Goal: Task Accomplishment & Management: Use online tool/utility

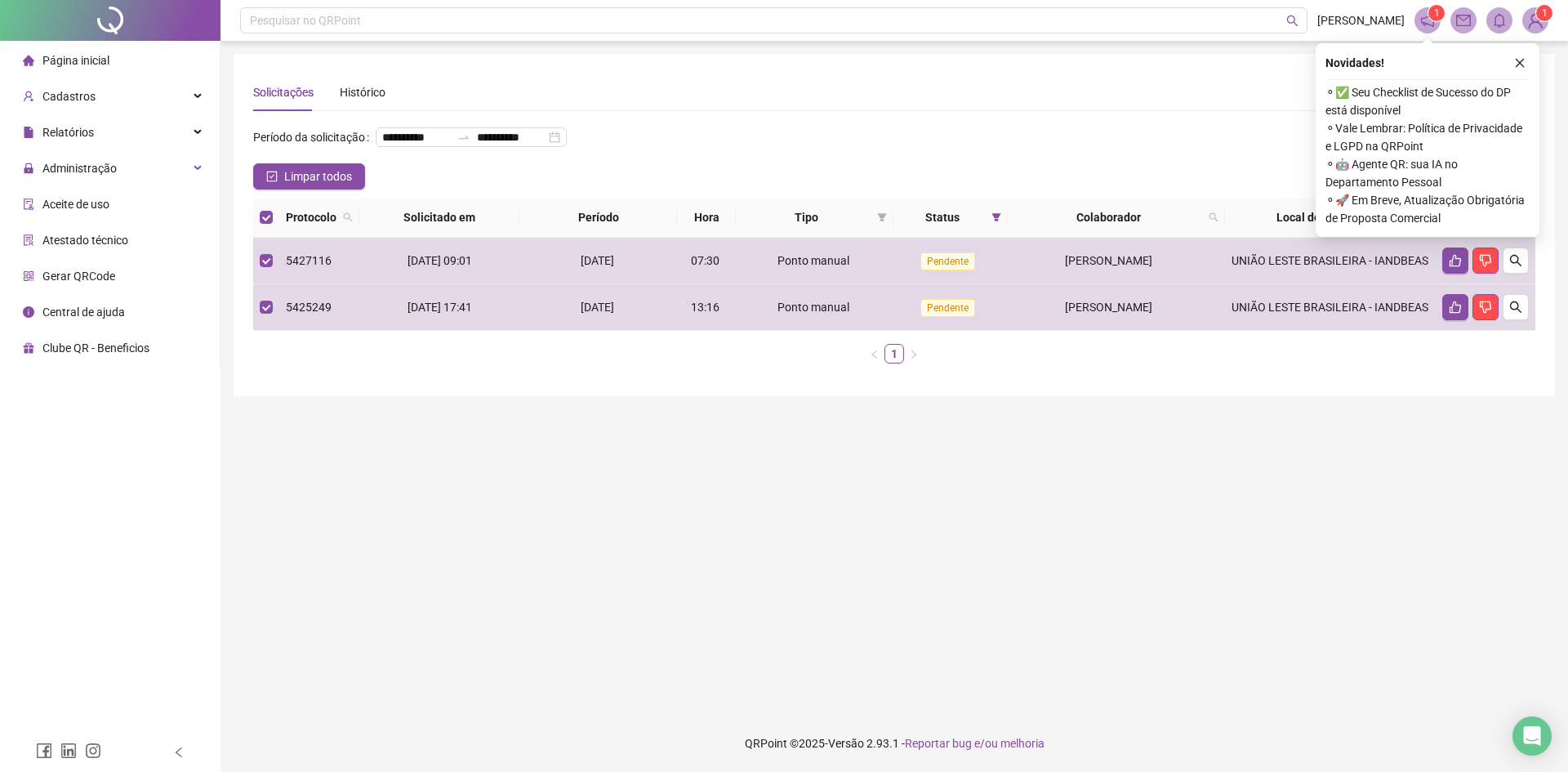
click at [1477, 223] on icon "like" at bounding box center [1474, 217] width 12 height 12
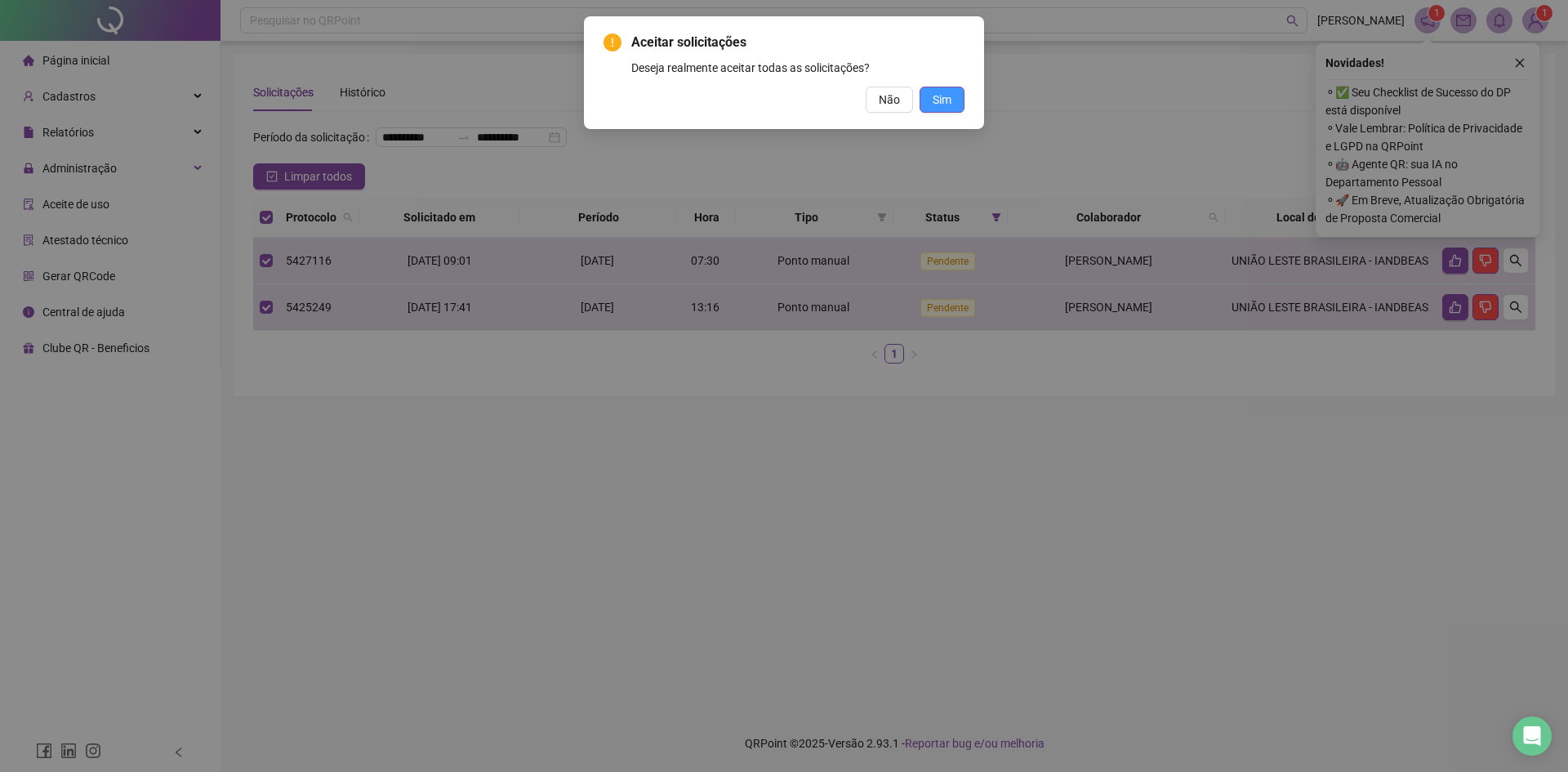
click at [949, 93] on span "Sim" at bounding box center [942, 99] width 19 height 18
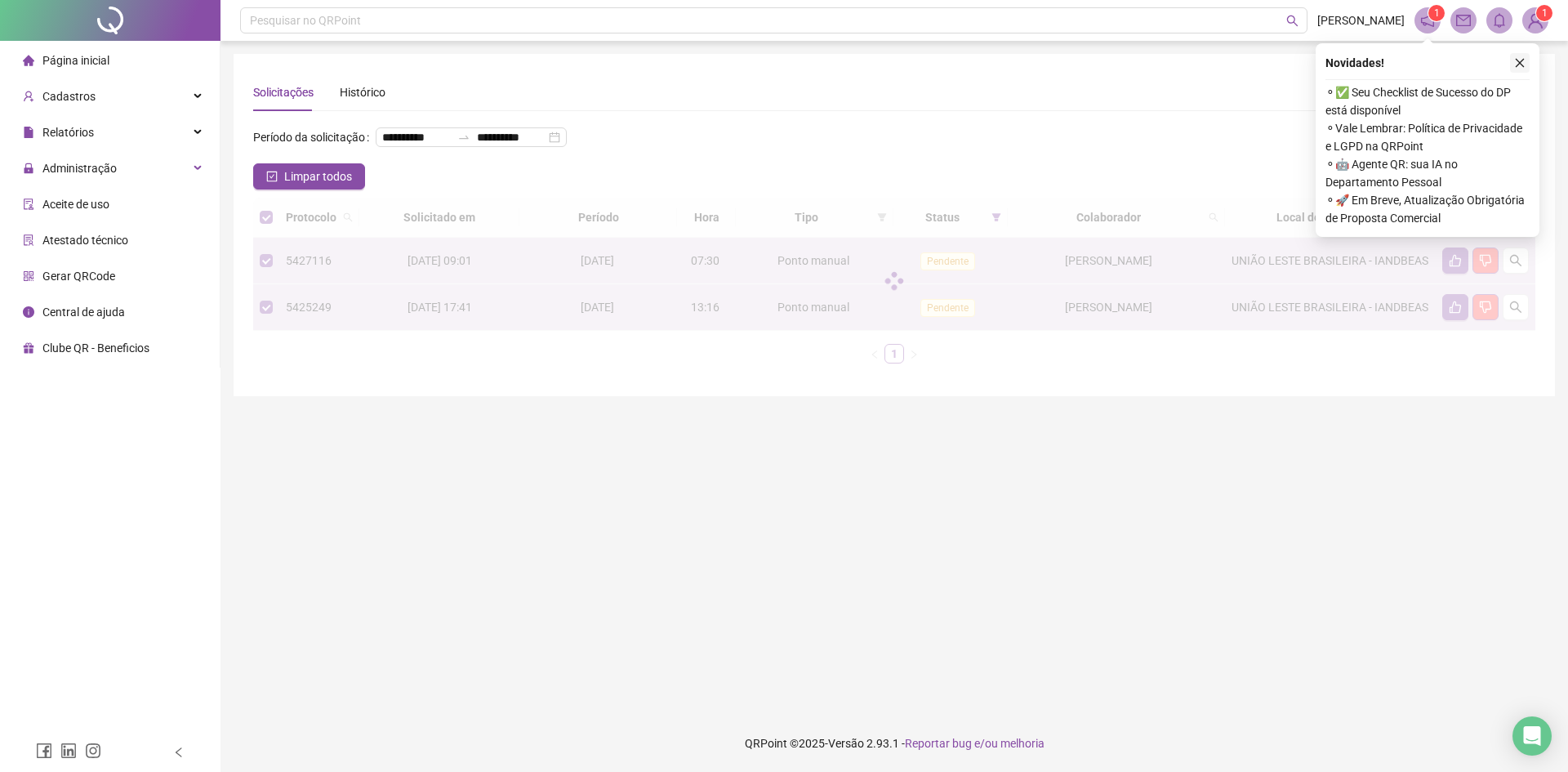
click at [1522, 67] on icon "close" at bounding box center [1520, 63] width 12 height 12
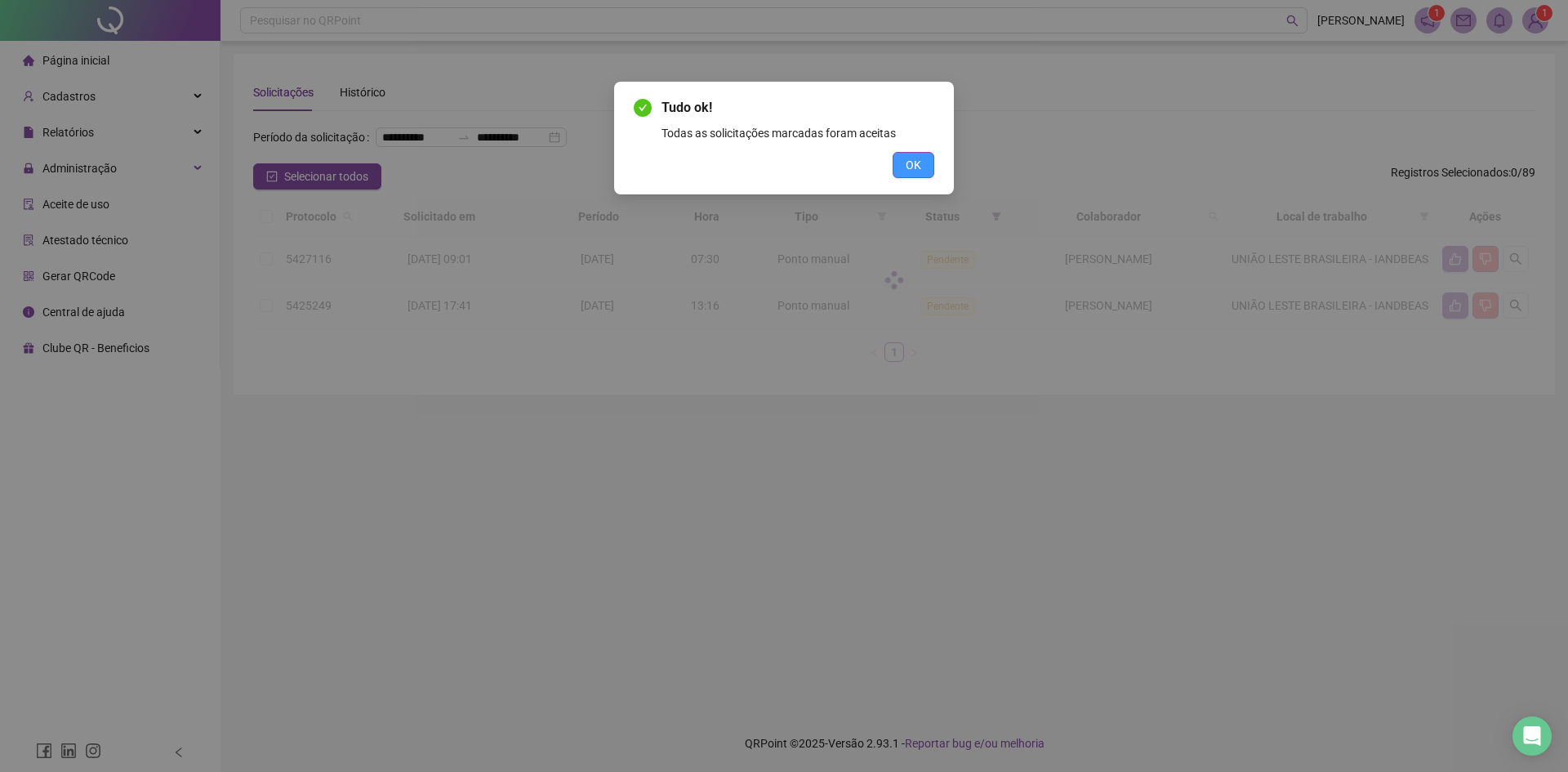
click at [922, 152] on button "OK" at bounding box center [913, 164] width 41 height 26
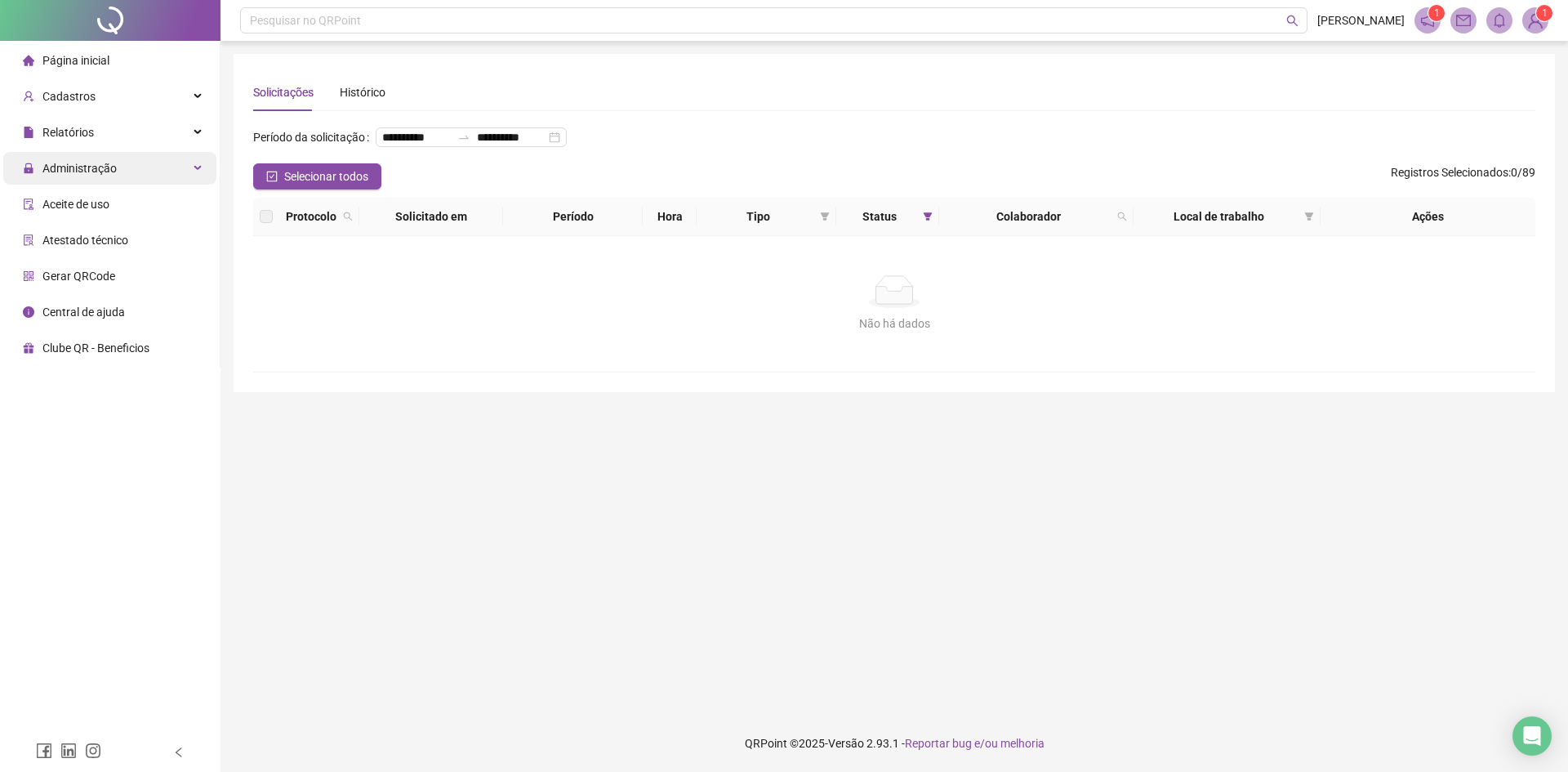
click at [195, 169] on div "Administração" at bounding box center [109, 168] width 213 height 33
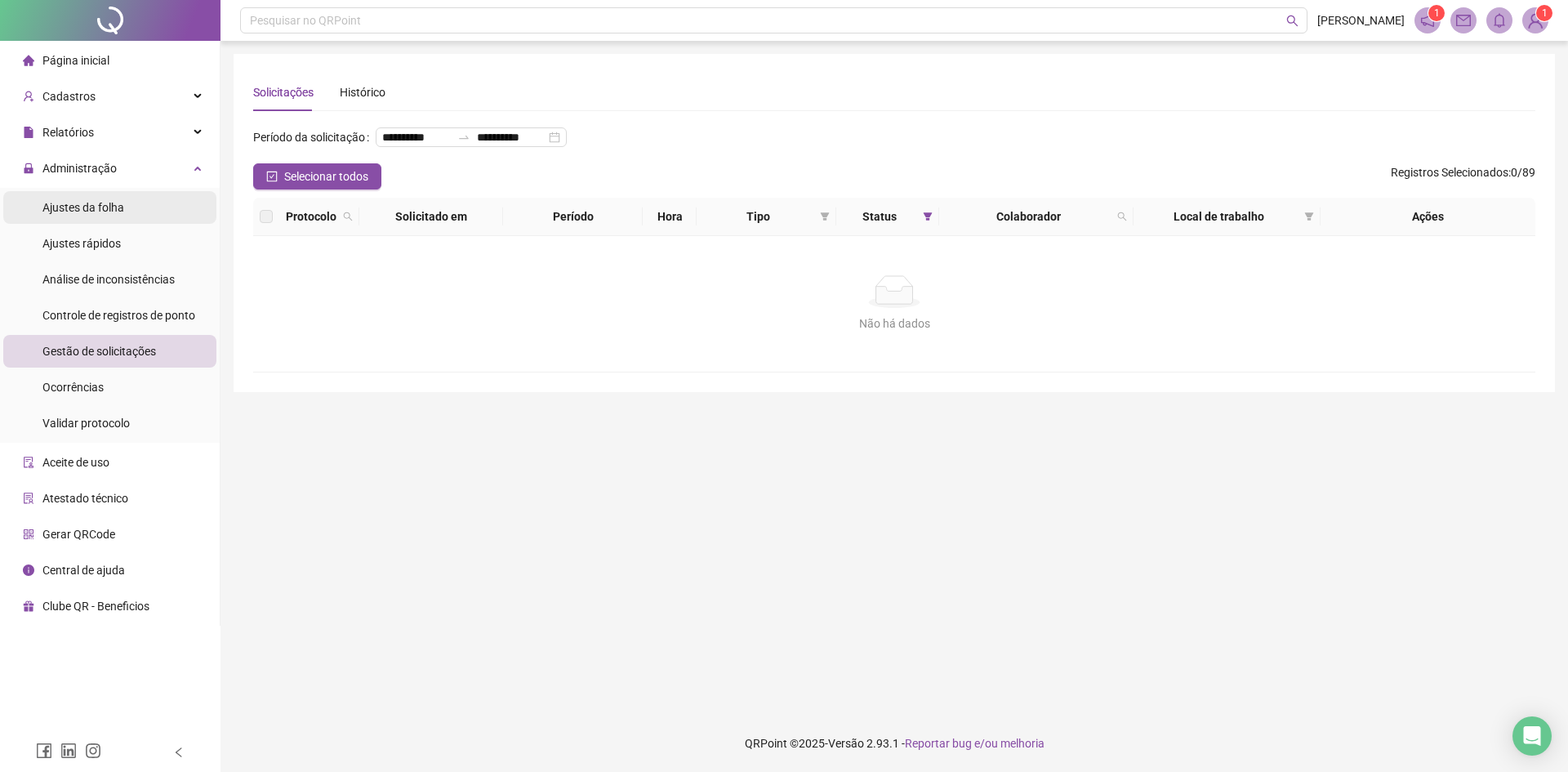
click at [86, 208] on span "Ajustes da folha" at bounding box center [83, 208] width 82 height 13
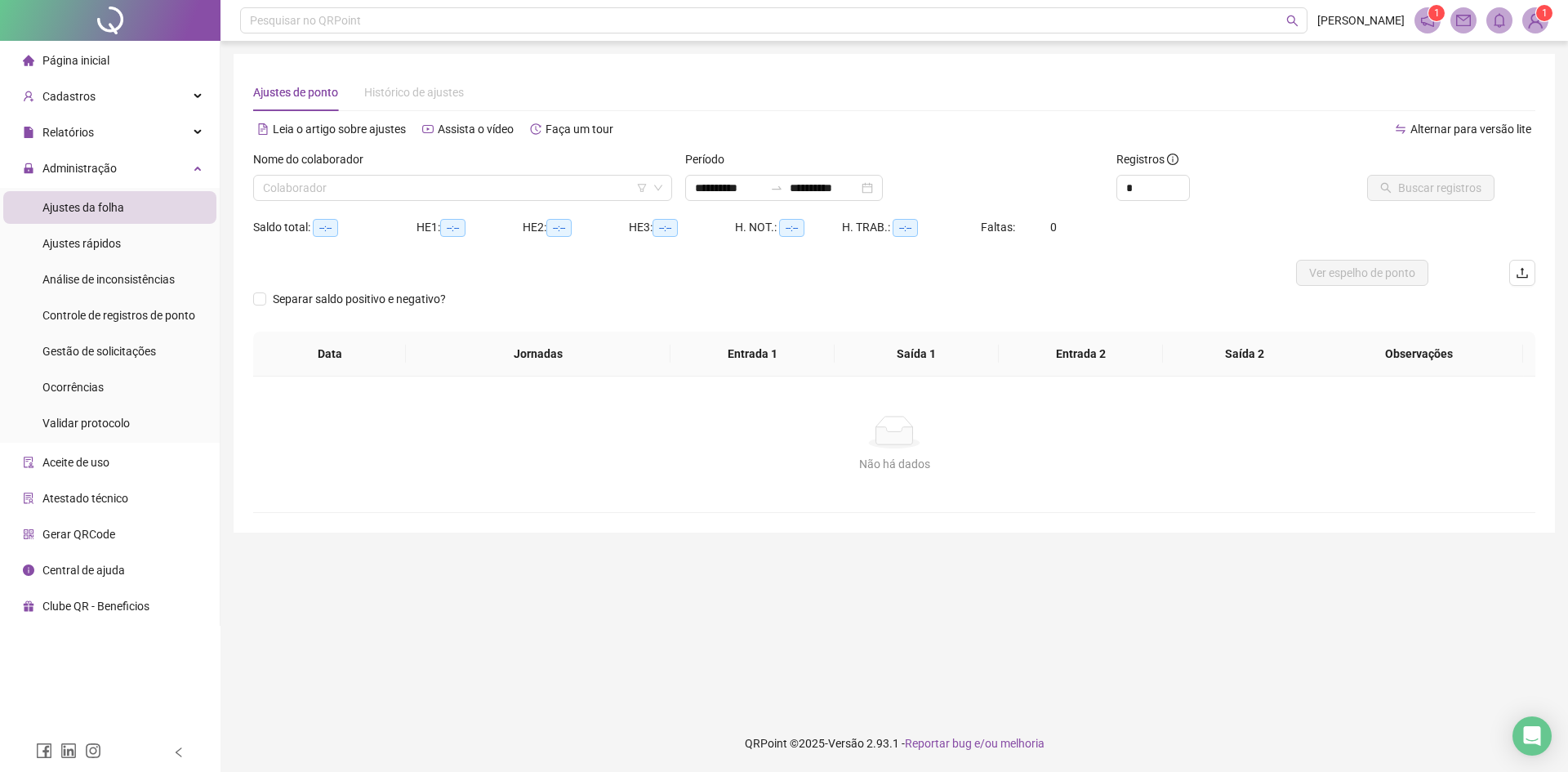
click at [395, 205] on div "Nome do colaborador Colaborador" at bounding box center [462, 182] width 432 height 64
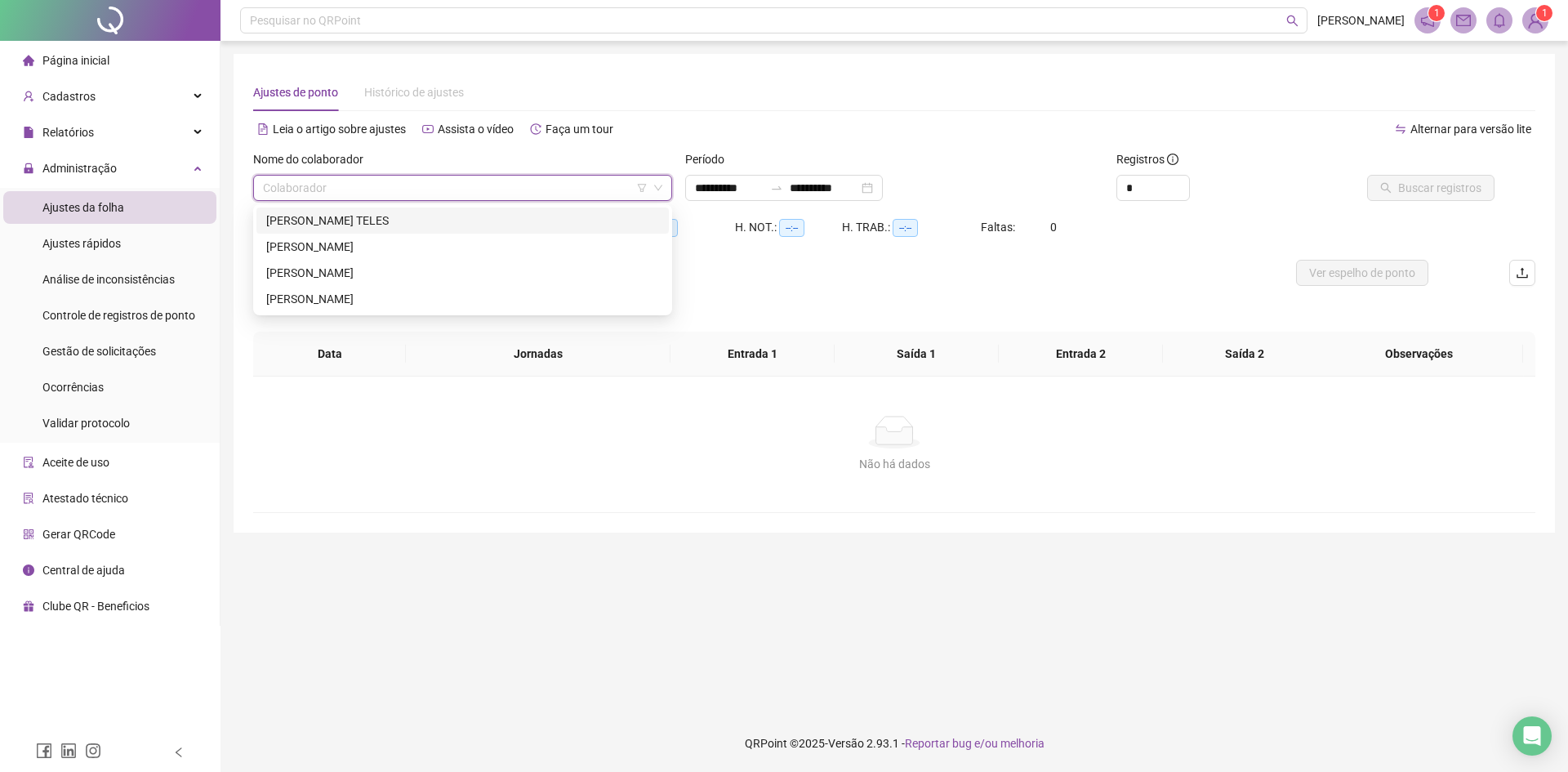
click at [372, 189] on input "search" at bounding box center [455, 188] width 385 height 24
click at [360, 226] on div "[PERSON_NAME] TELES" at bounding box center [462, 220] width 393 height 18
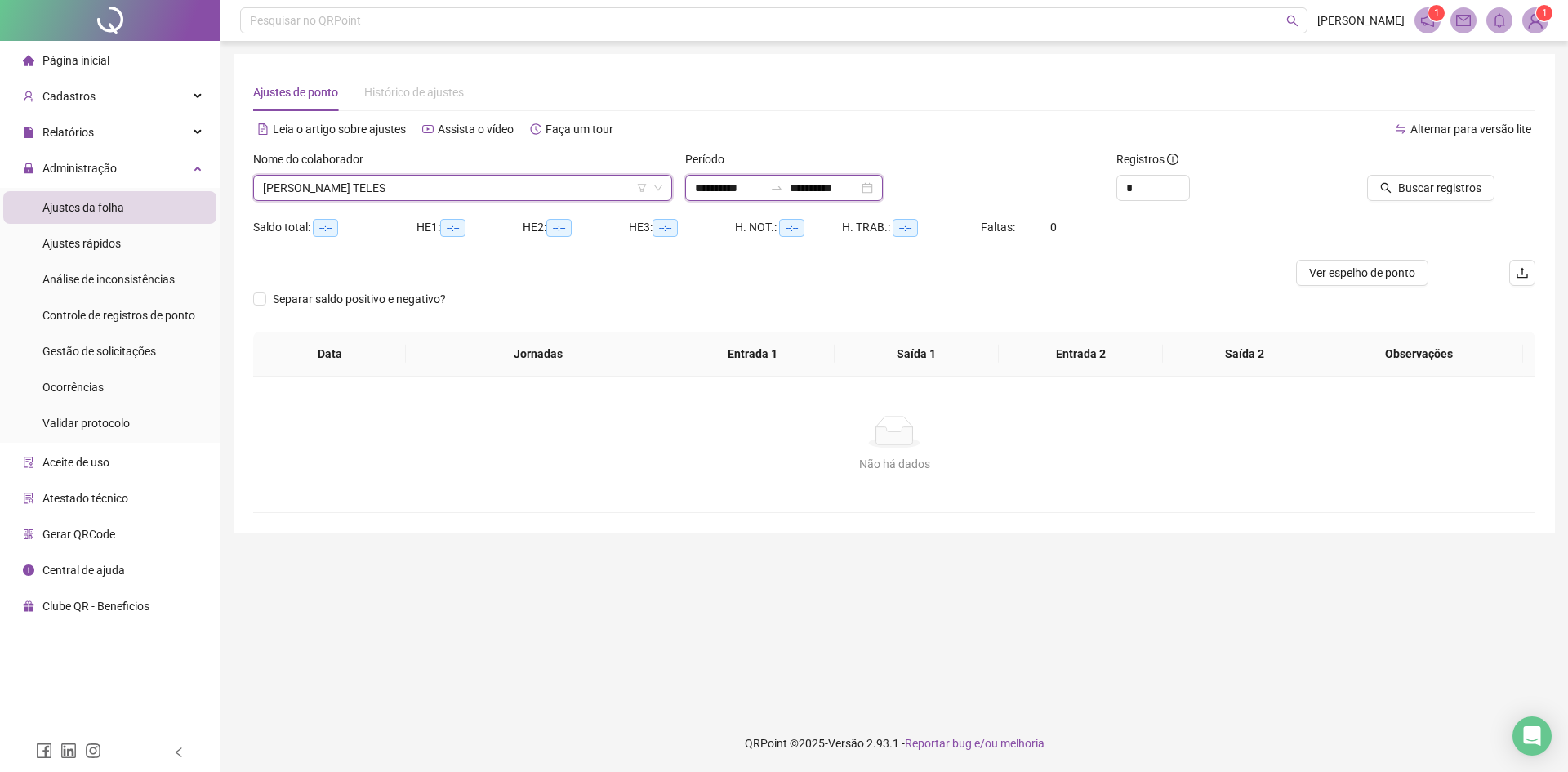
click at [820, 185] on input "**********" at bounding box center [824, 187] width 68 height 18
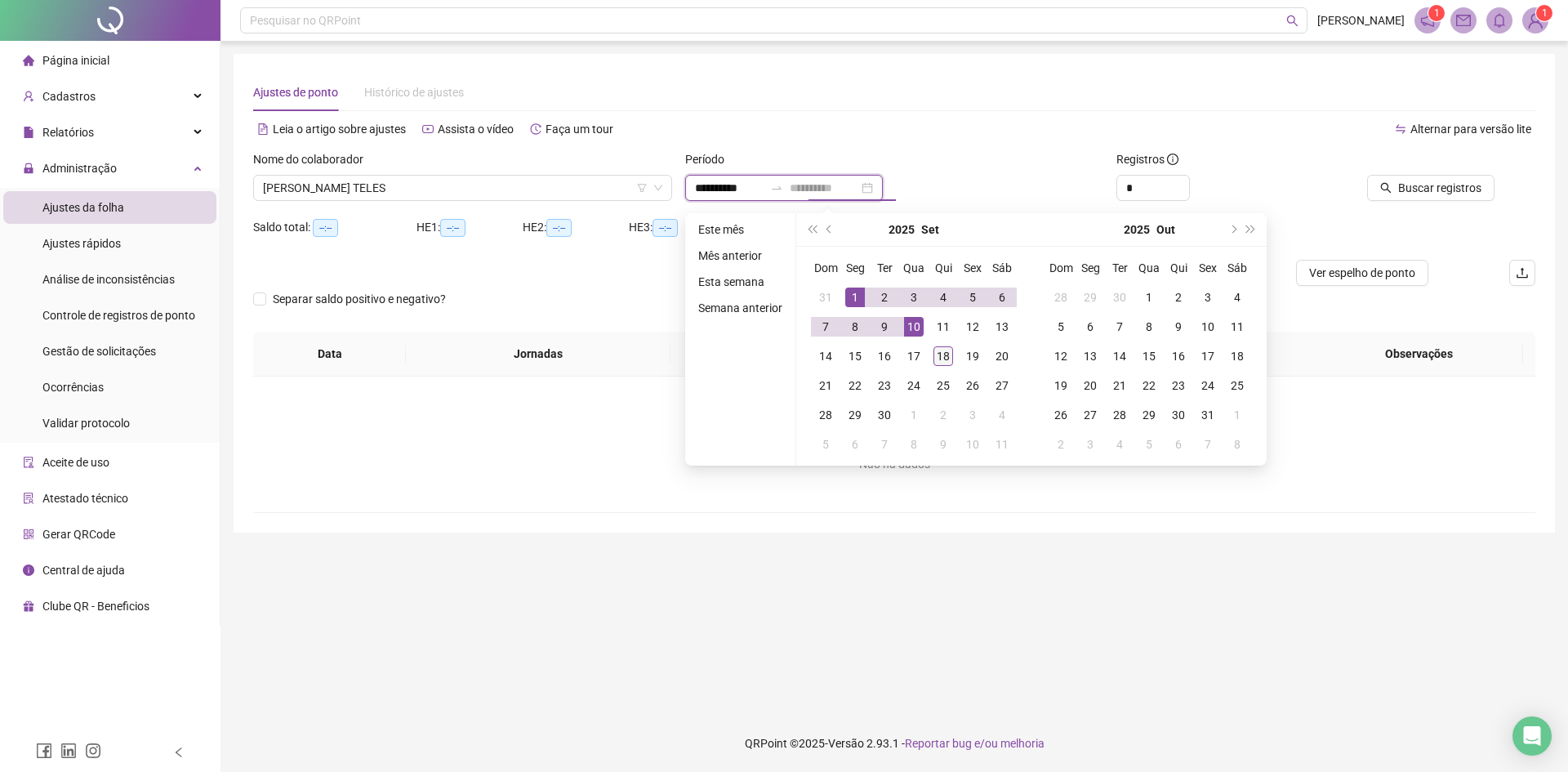
type input "**********"
click at [942, 349] on div "18" at bounding box center [943, 355] width 19 height 19
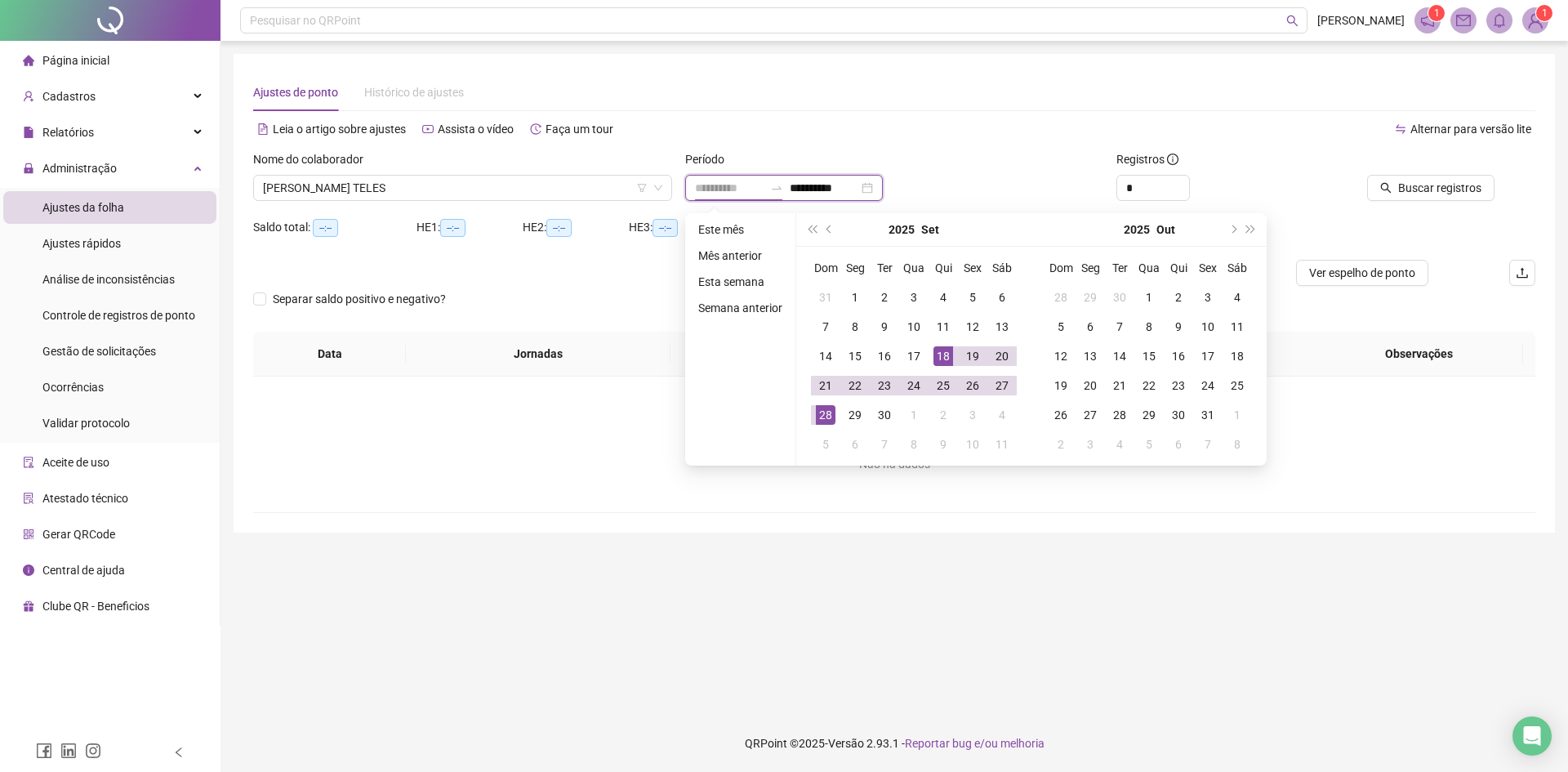
type input "**********"
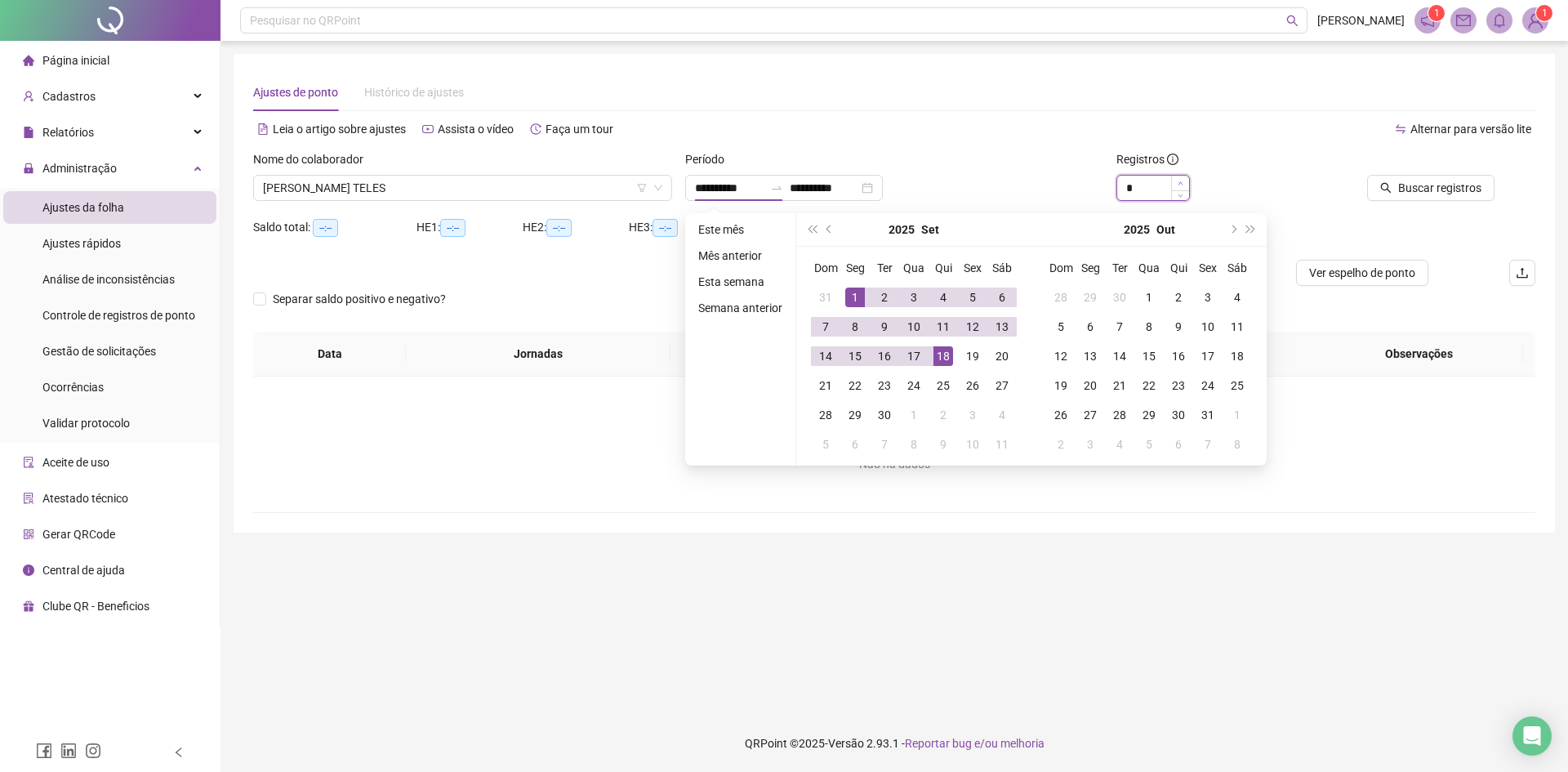
type input "*"
click at [1183, 178] on span "Increase Value" at bounding box center [1180, 183] width 18 height 14
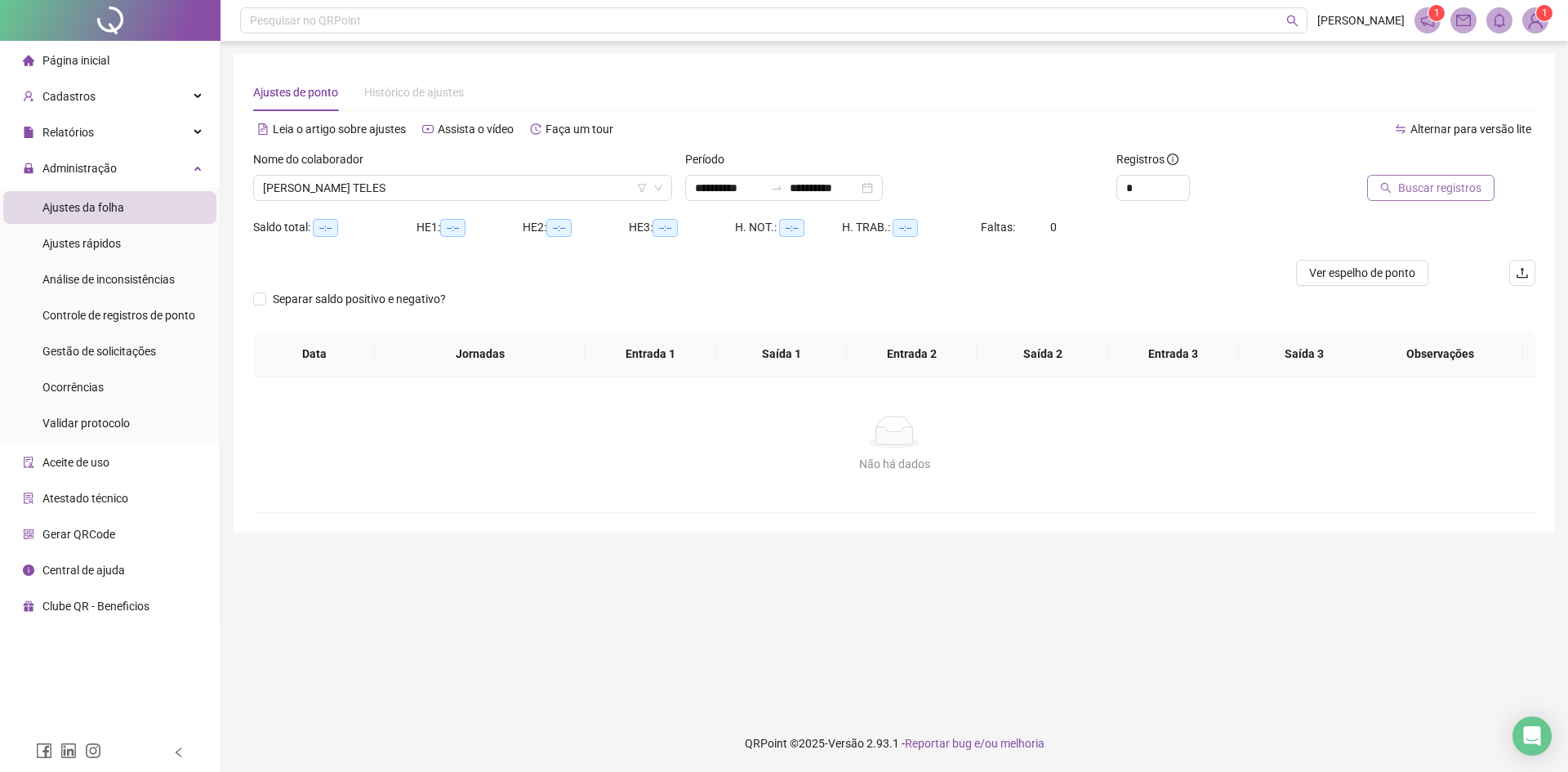
click at [1469, 189] on span "Buscar registros" at bounding box center [1440, 187] width 83 height 18
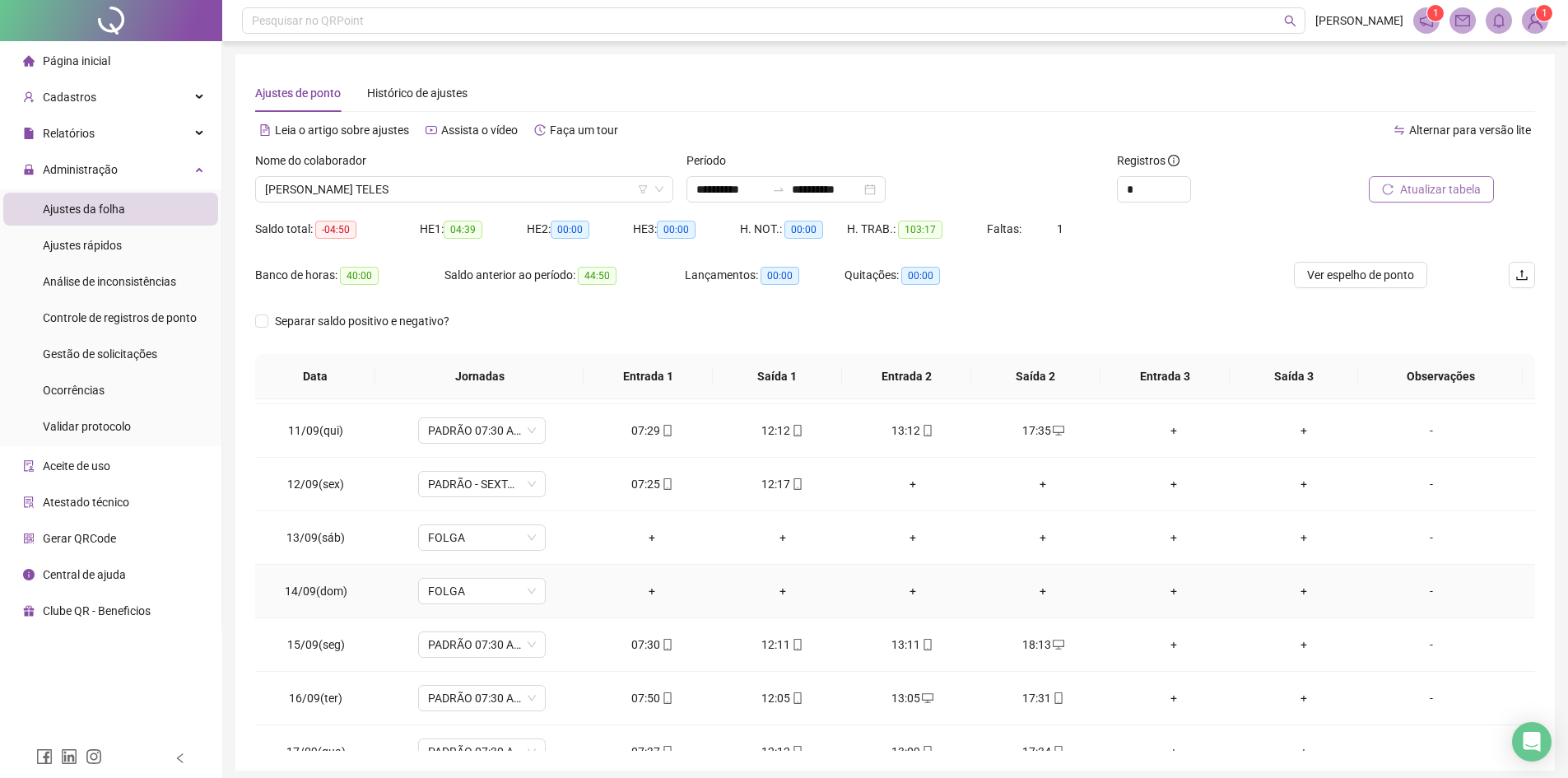
scroll to position [529, 0]
click at [473, 190] on span "CARLA NERI SANTANA TELES" at bounding box center [463, 189] width 398 height 25
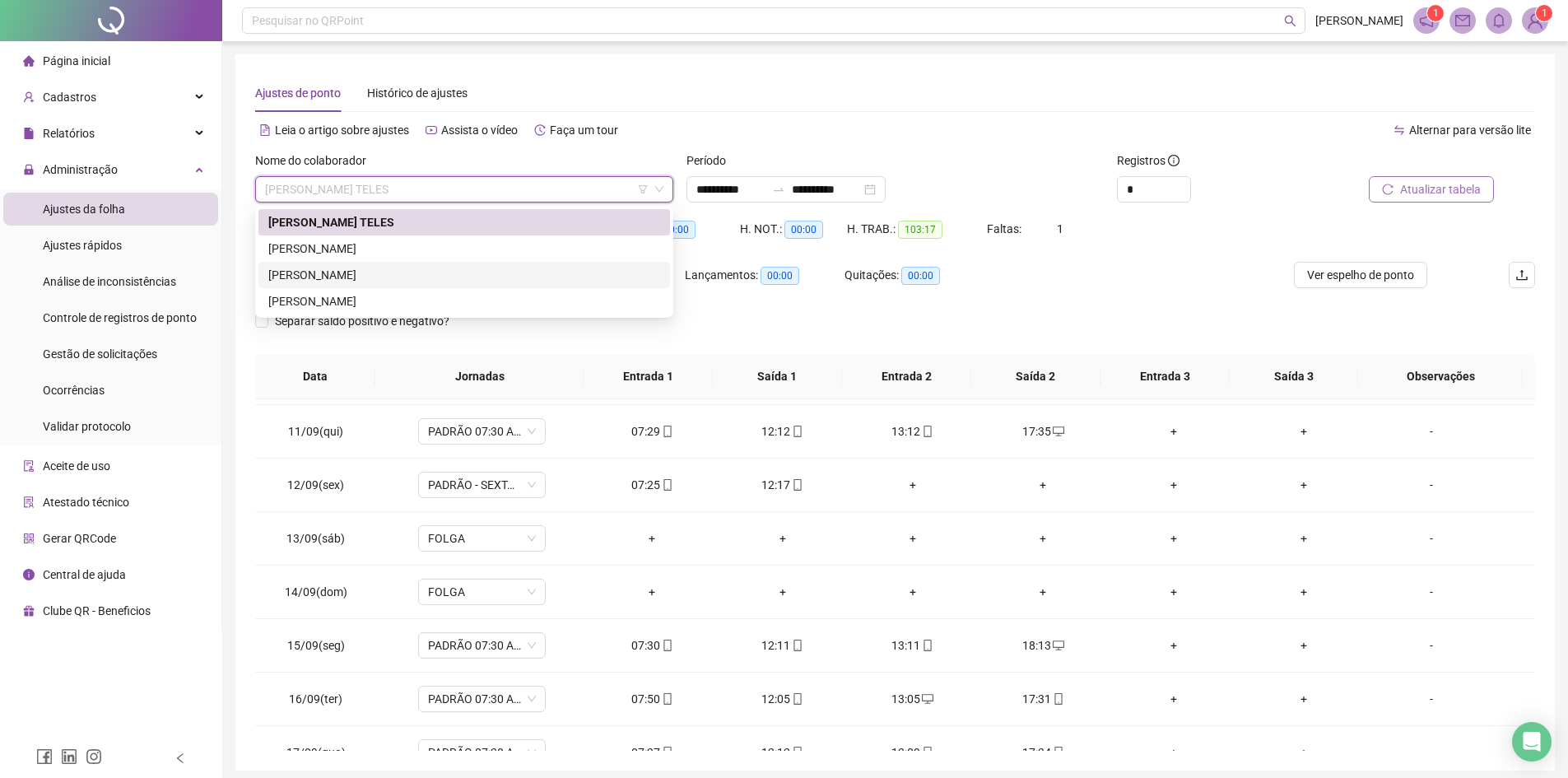
click at [389, 275] on div "REGINALDO LUCAS BATISTA SANTOS SILVA" at bounding box center [464, 274] width 392 height 18
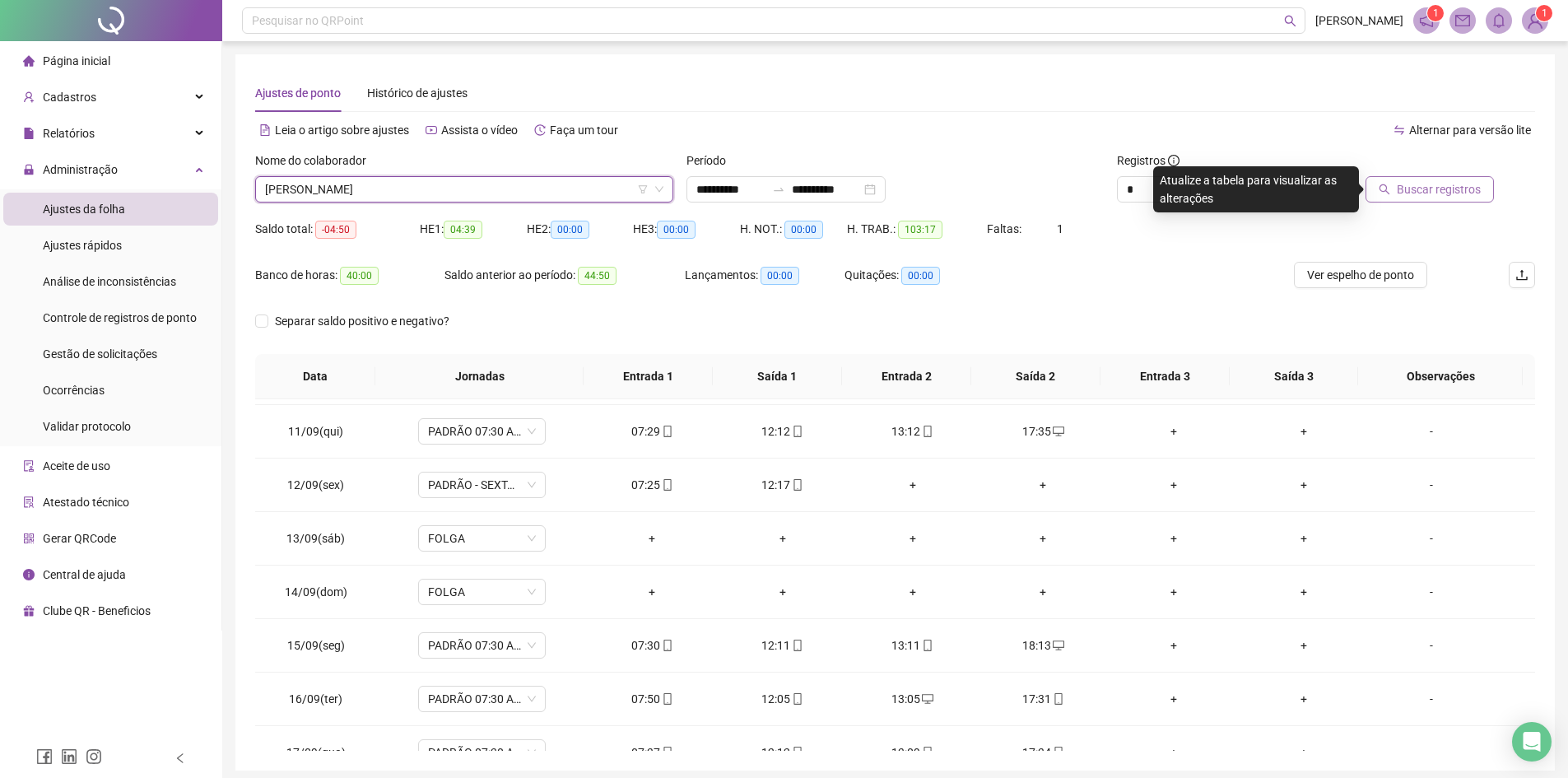
click at [1459, 197] on span "Buscar registros" at bounding box center [1438, 188] width 84 height 18
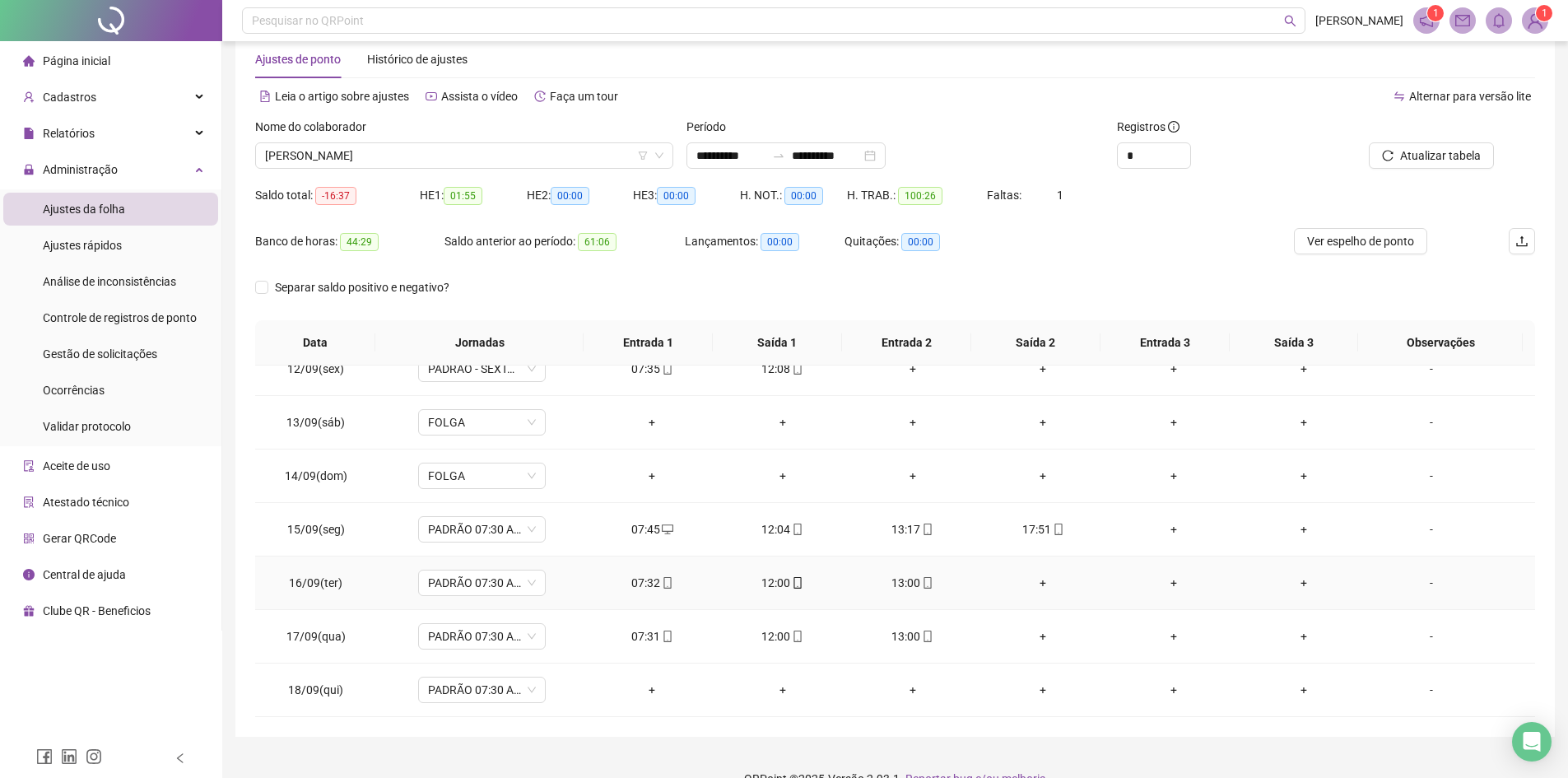
scroll to position [64, 0]
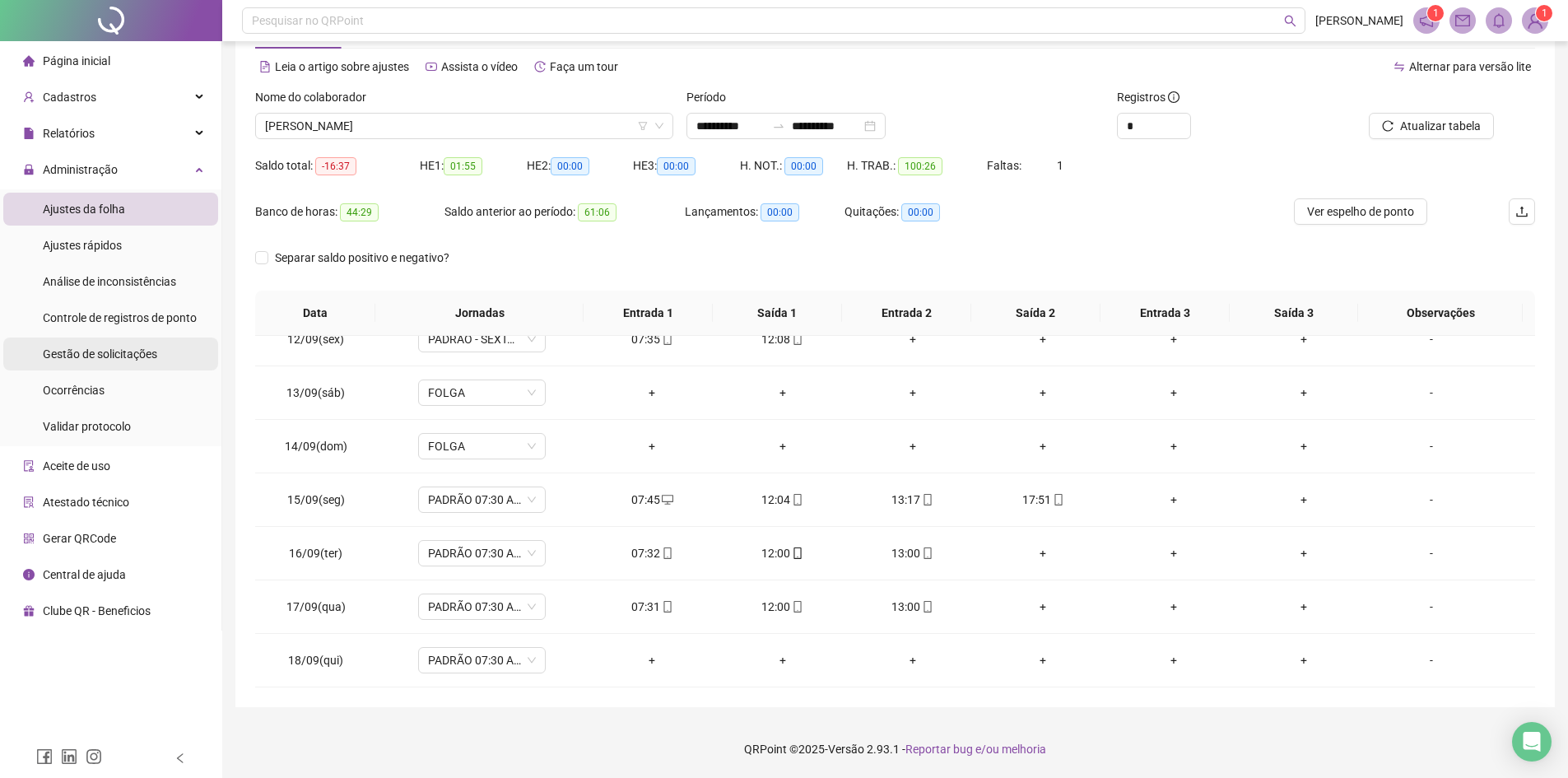
drag, startPoint x: 112, startPoint y: 348, endPoint x: 165, endPoint y: 356, distance: 53.6
click at [112, 348] on span "Gestão de solicitações" at bounding box center [99, 354] width 115 height 14
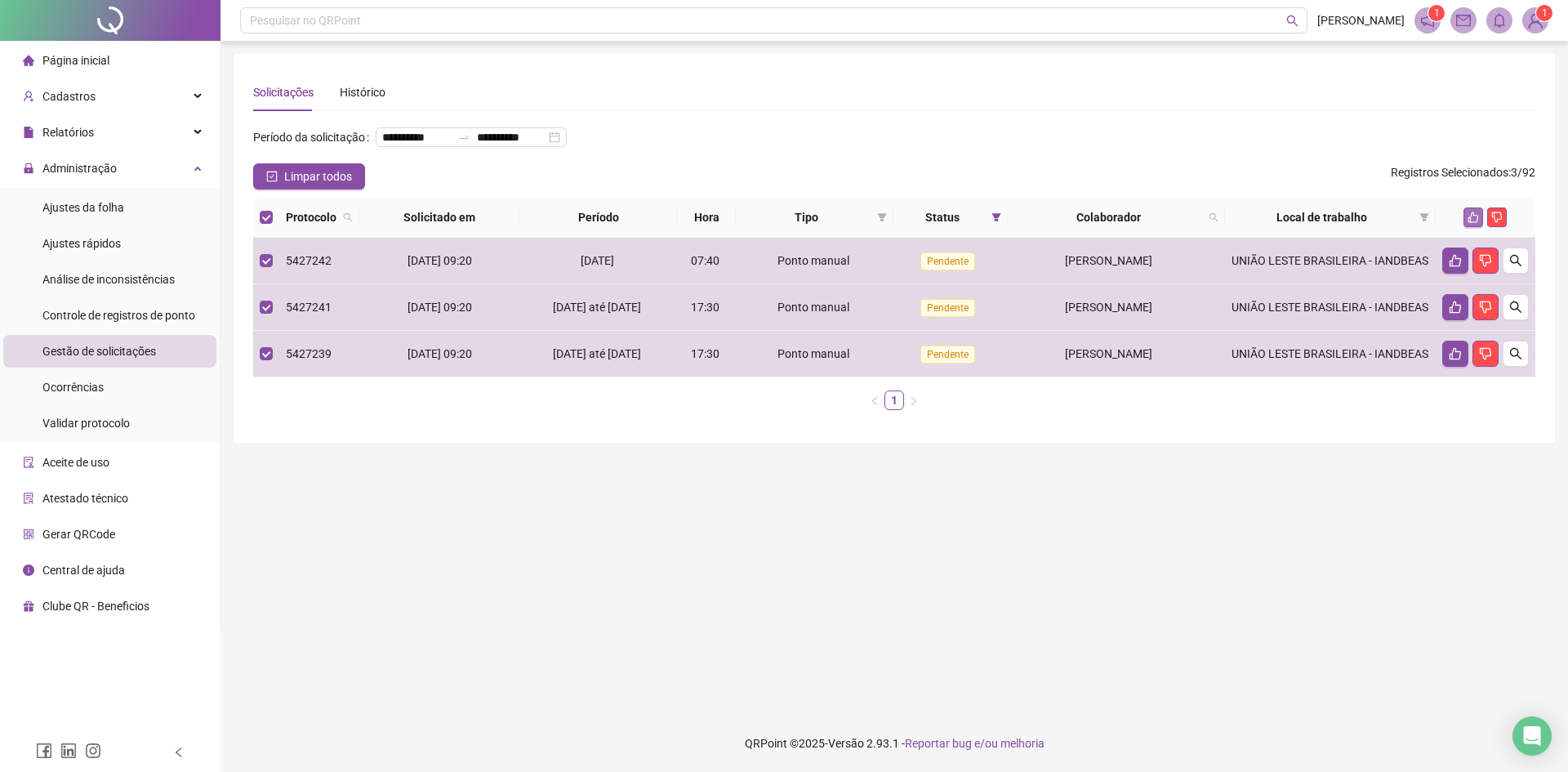
click at [1466, 227] on button "button" at bounding box center [1473, 216] width 19 height 19
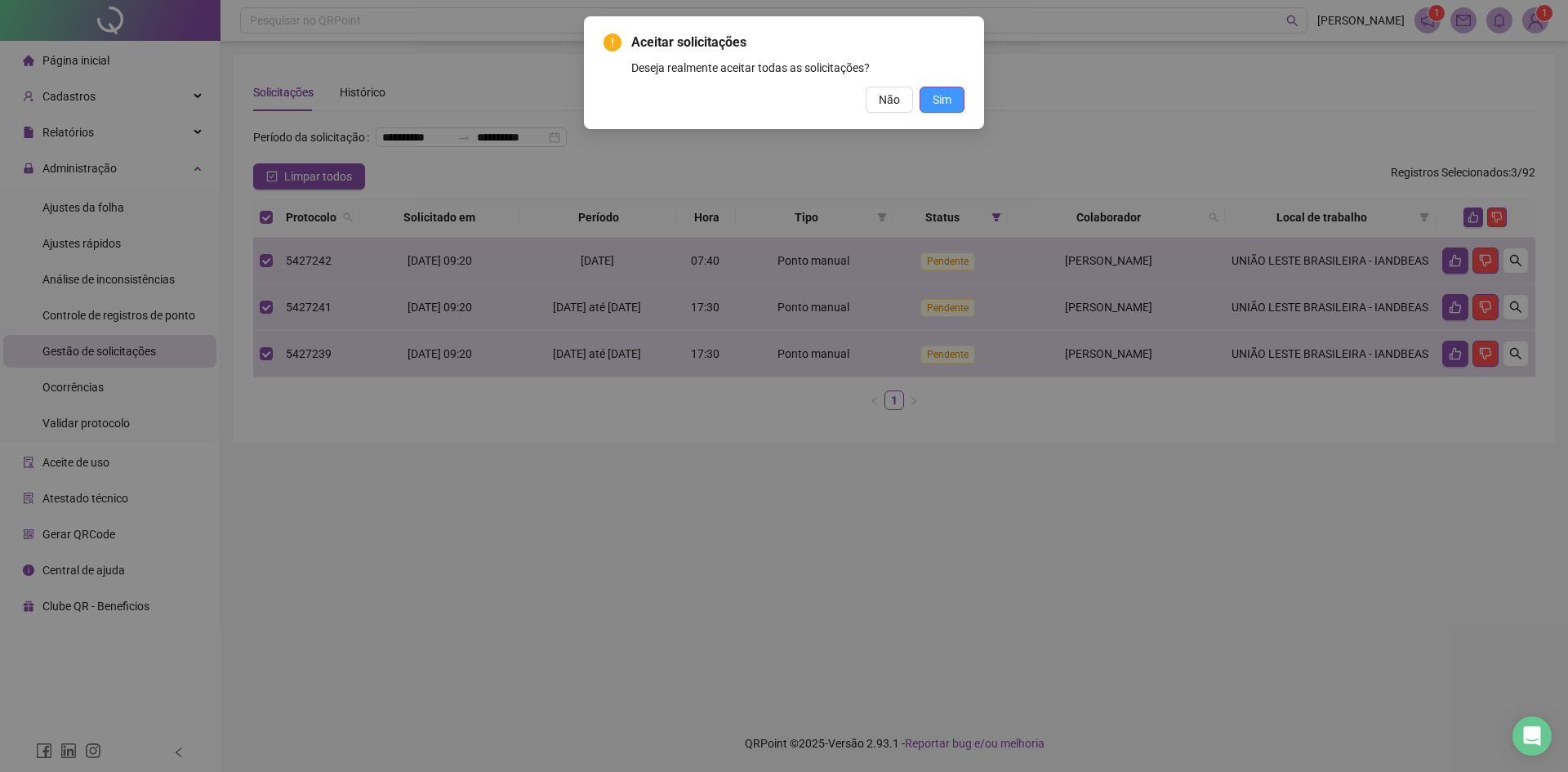
click at [940, 101] on span "Sim" at bounding box center [942, 99] width 19 height 18
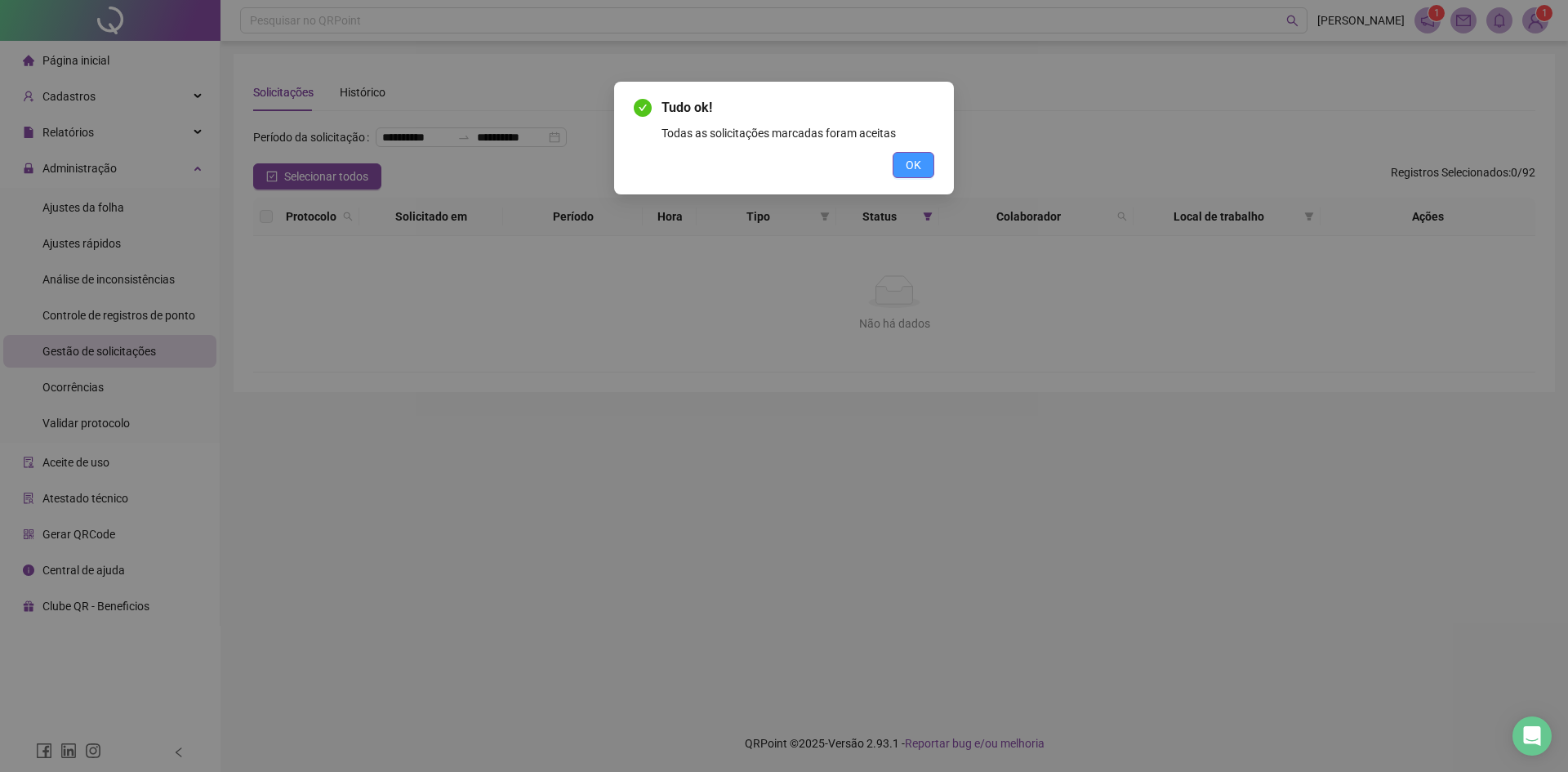
click at [914, 171] on span "OK" at bounding box center [914, 164] width 15 height 18
